Goal: Obtain resource: Download file/media

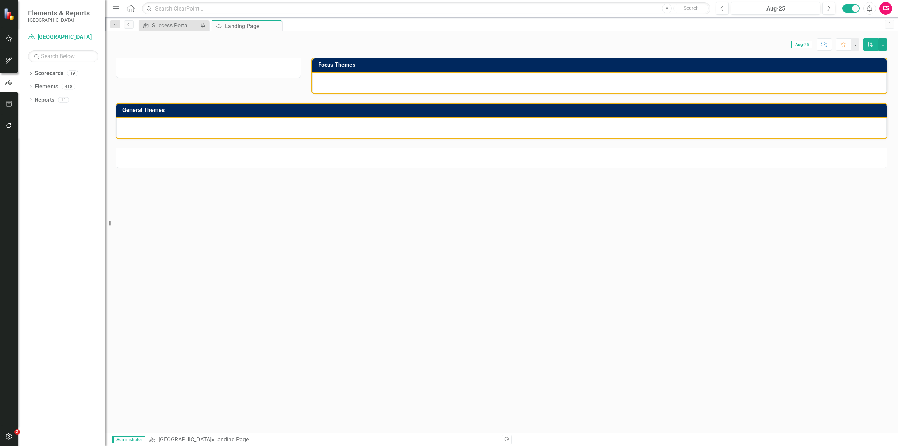
click at [6, 106] on icon "button" at bounding box center [8, 104] width 7 height 6
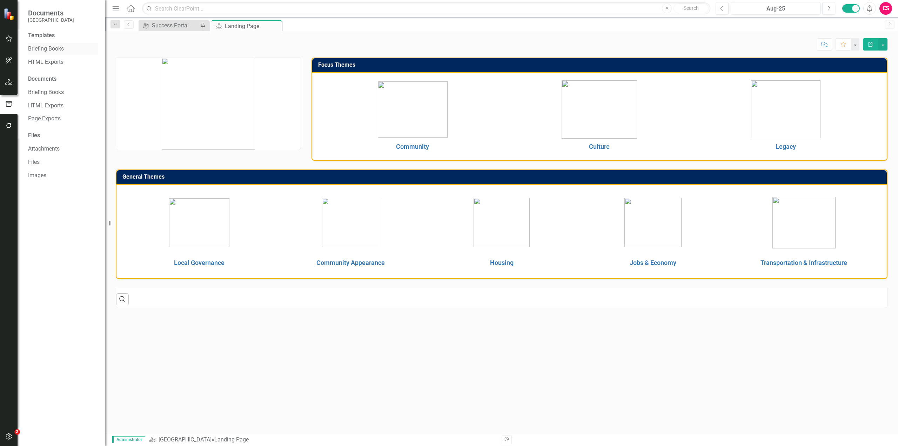
click at [44, 49] on link "Briefing Books" at bounding box center [63, 49] width 70 height 8
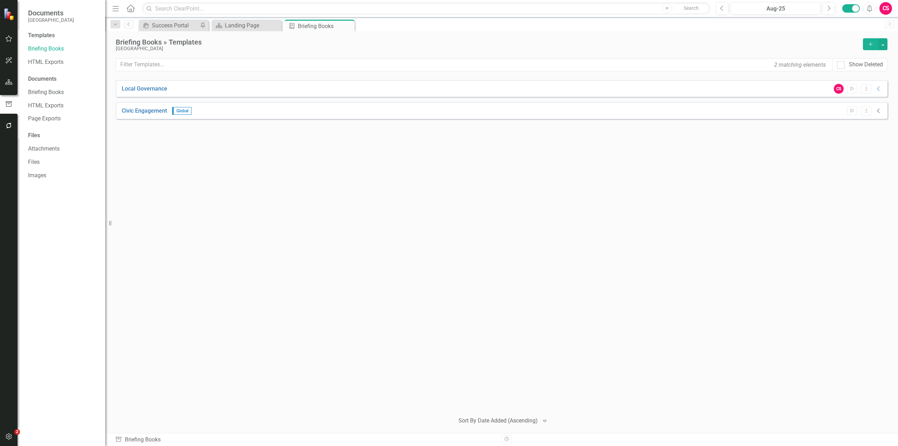
click at [878, 109] on icon "Collapse" at bounding box center [878, 111] width 7 height 6
click at [877, 127] on icon "Download" at bounding box center [876, 128] width 5 height 4
